Goal: Information Seeking & Learning: Learn about a topic

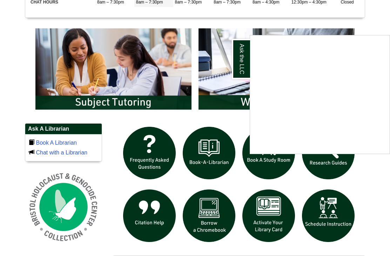
scroll to position [367, 0]
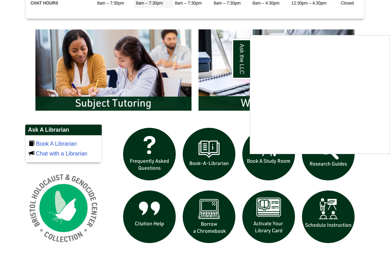
click at [328, 175] on div "Ask the LLC" at bounding box center [195, 128] width 390 height 256
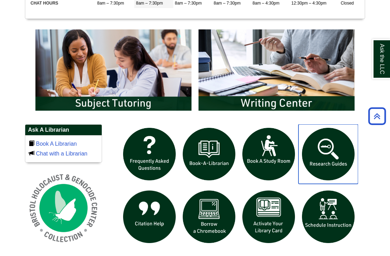
click at [319, 176] on img "slideshow" at bounding box center [328, 154] width 60 height 60
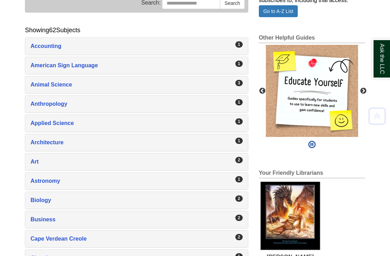
scroll to position [110, 0]
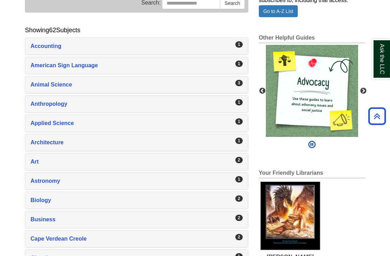
click at [0, 0] on div "Ask the LLC" at bounding box center [0, 0] width 0 height 0
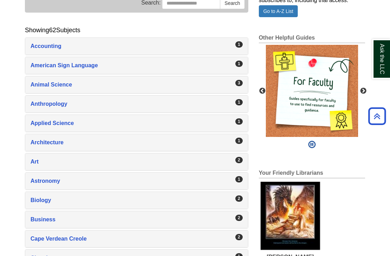
click at [43, 90] on div "Animal Science , 3 guides" at bounding box center [136, 85] width 212 height 10
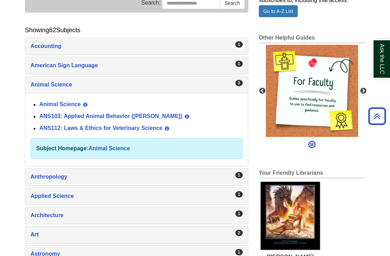
click at [68, 131] on link "ANS112: Laws & Ethics for Veterinary Science" at bounding box center [100, 128] width 123 height 6
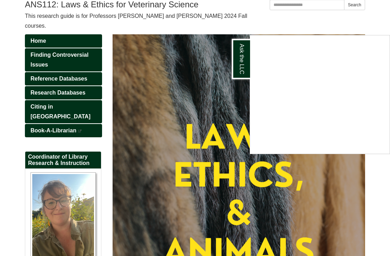
scroll to position [74, 0]
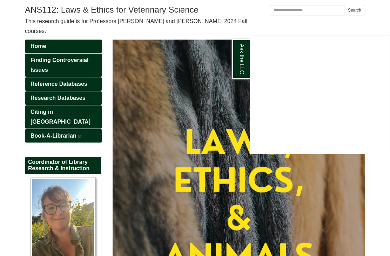
click at [87, 70] on div "Ask the LLC" at bounding box center [195, 128] width 390 height 256
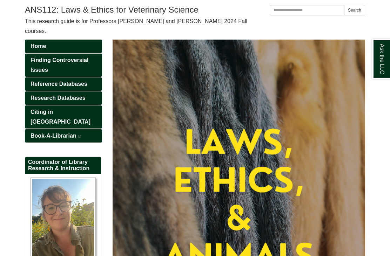
click at [72, 68] on span "Finding Controversial Issues" at bounding box center [59, 65] width 58 height 16
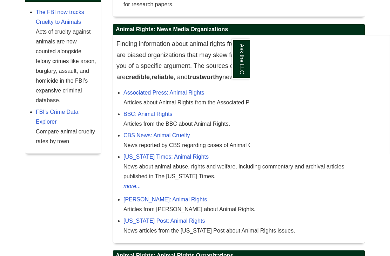
scroll to position [221, 0]
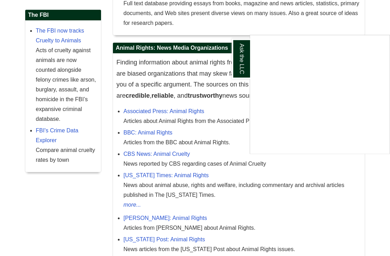
click at [10, 256] on div "Ask the LLC" at bounding box center [195, 128] width 390 height 256
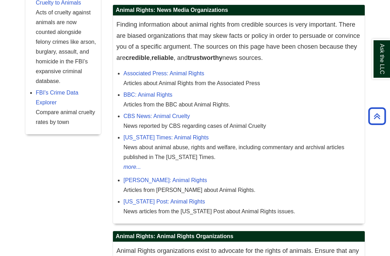
scroll to position [257, 0]
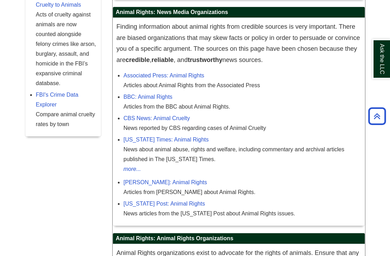
click at [133, 100] on link "BBC: Animal Rights" at bounding box center [147, 97] width 49 height 6
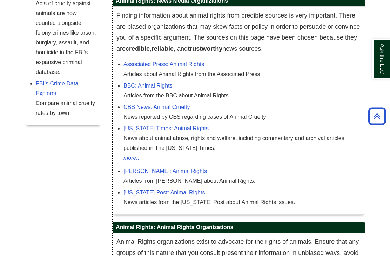
click at [136, 67] on link "Associated Press: Animal Rights" at bounding box center [163, 64] width 81 height 6
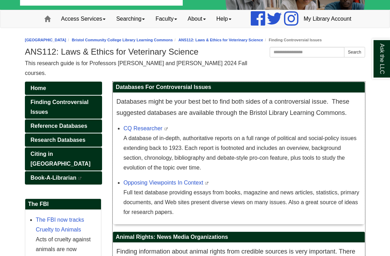
scroll to position [35, 0]
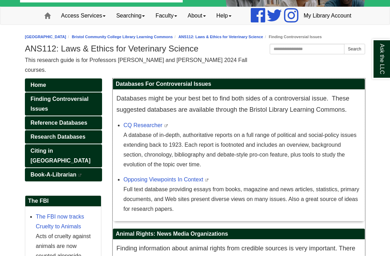
click at [134, 128] on link "CQ Researcher" at bounding box center [142, 125] width 39 height 6
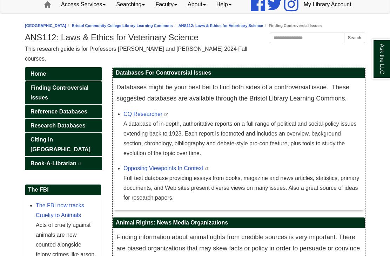
click at [141, 117] on link "CQ Researcher" at bounding box center [142, 114] width 39 height 6
click at [135, 171] on link "Opposing Viewpoints In Context" at bounding box center [163, 168] width 80 height 6
